Goal: Register for event/course

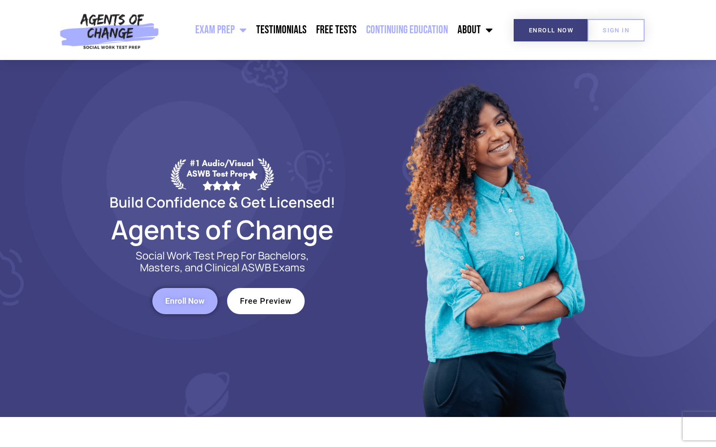
click at [412, 27] on link "Continuing Education" at bounding box center [406, 30] width 91 height 24
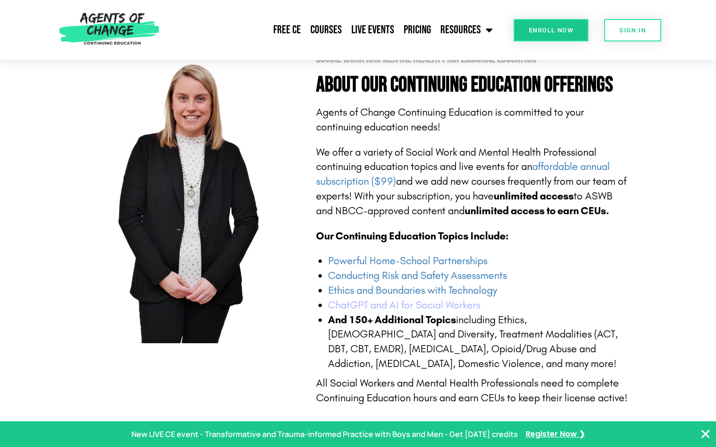
click at [445, 303] on link "ChatGPT and AI for Social Workers" at bounding box center [404, 305] width 152 height 12
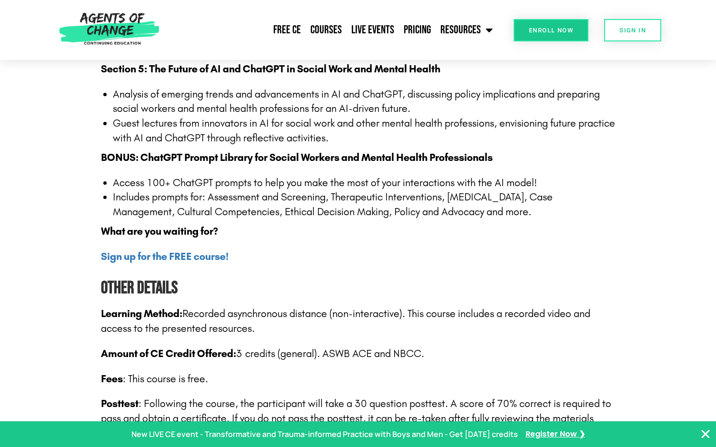
scroll to position [1428, 0]
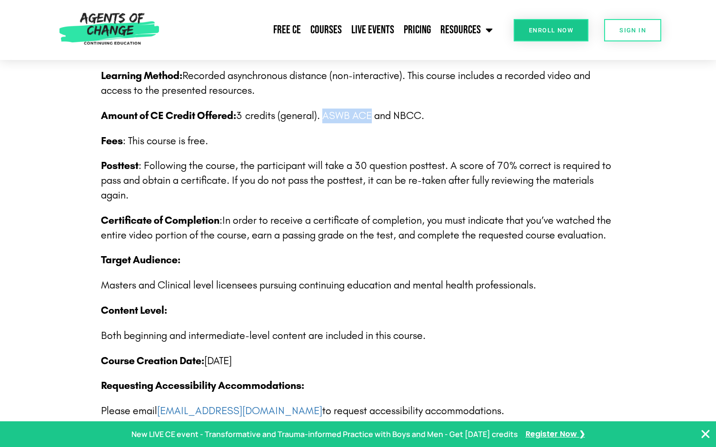
drag, startPoint x: 371, startPoint y: 117, endPoint x: 326, endPoint y: 113, distance: 44.9
click at [326, 113] on p "Amount of CE Credit Offered: 3 credits (general). ASWB ACE and NBCC." at bounding box center [358, 115] width 514 height 15
copy p "ASWB ACE"
click at [343, 274] on div "Section 1: Introduction to AI and ChatGPT Understanding the basics of AI and it…" at bounding box center [358, 84] width 514 height 1170
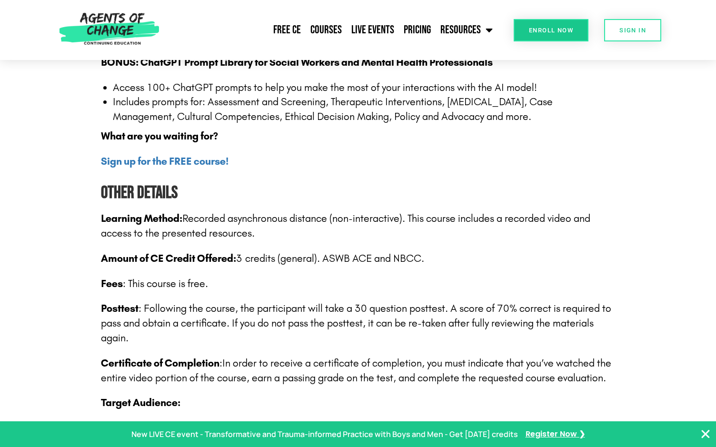
scroll to position [1190, 0]
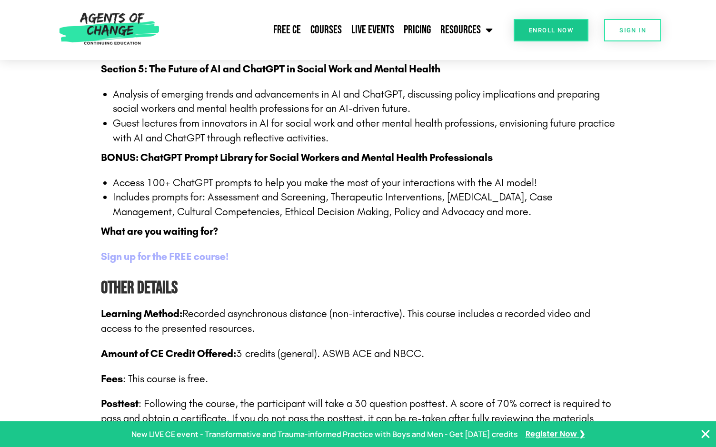
click at [197, 256] on b "Sign up for the FREE course!" at bounding box center [165, 256] width 128 height 12
